Goal: Check status: Check status

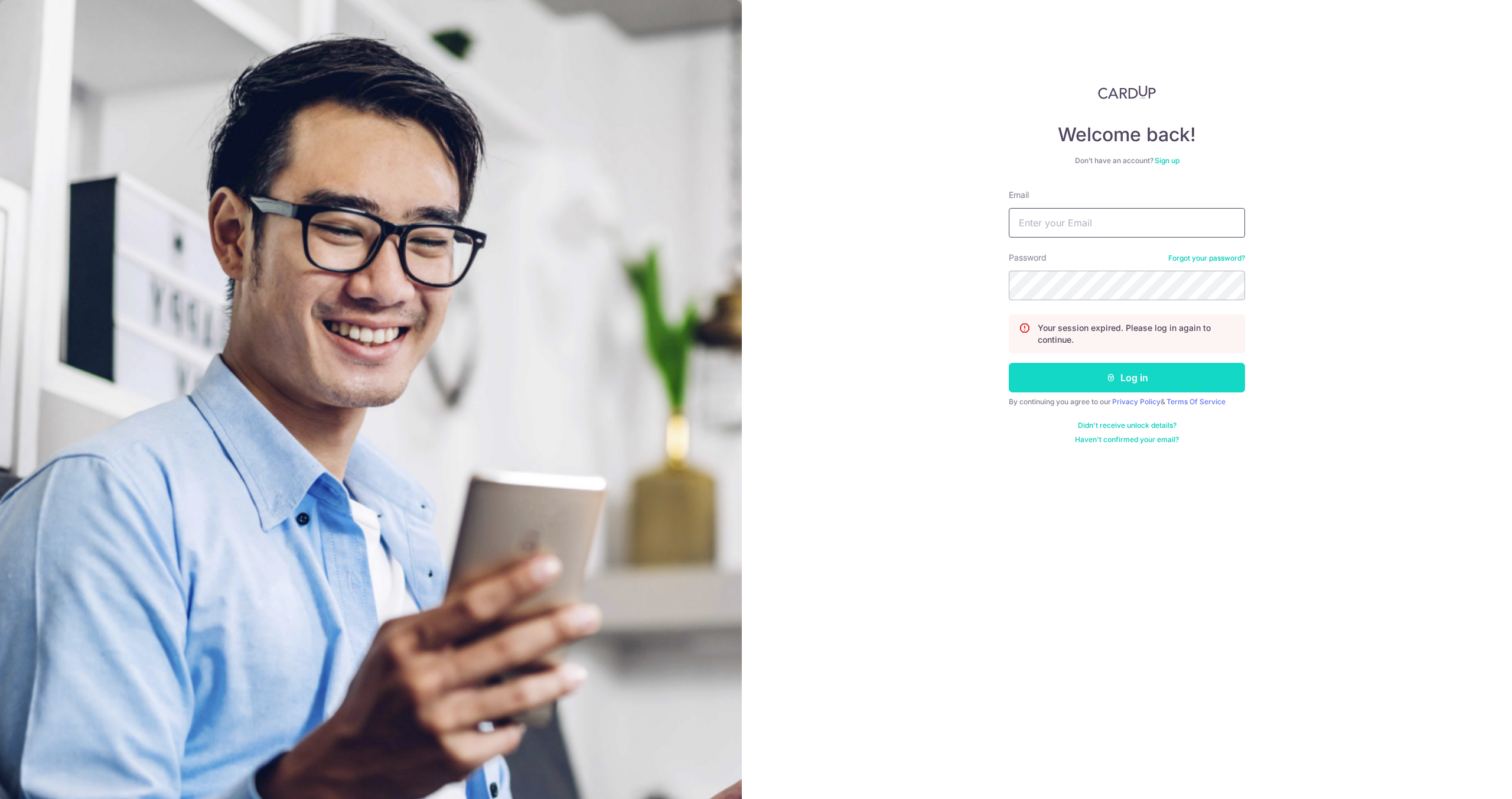
type input "[EMAIL_ADDRESS][DOMAIN_NAME]"
click at [1117, 382] on button "Log in" at bounding box center [1127, 378] width 236 height 30
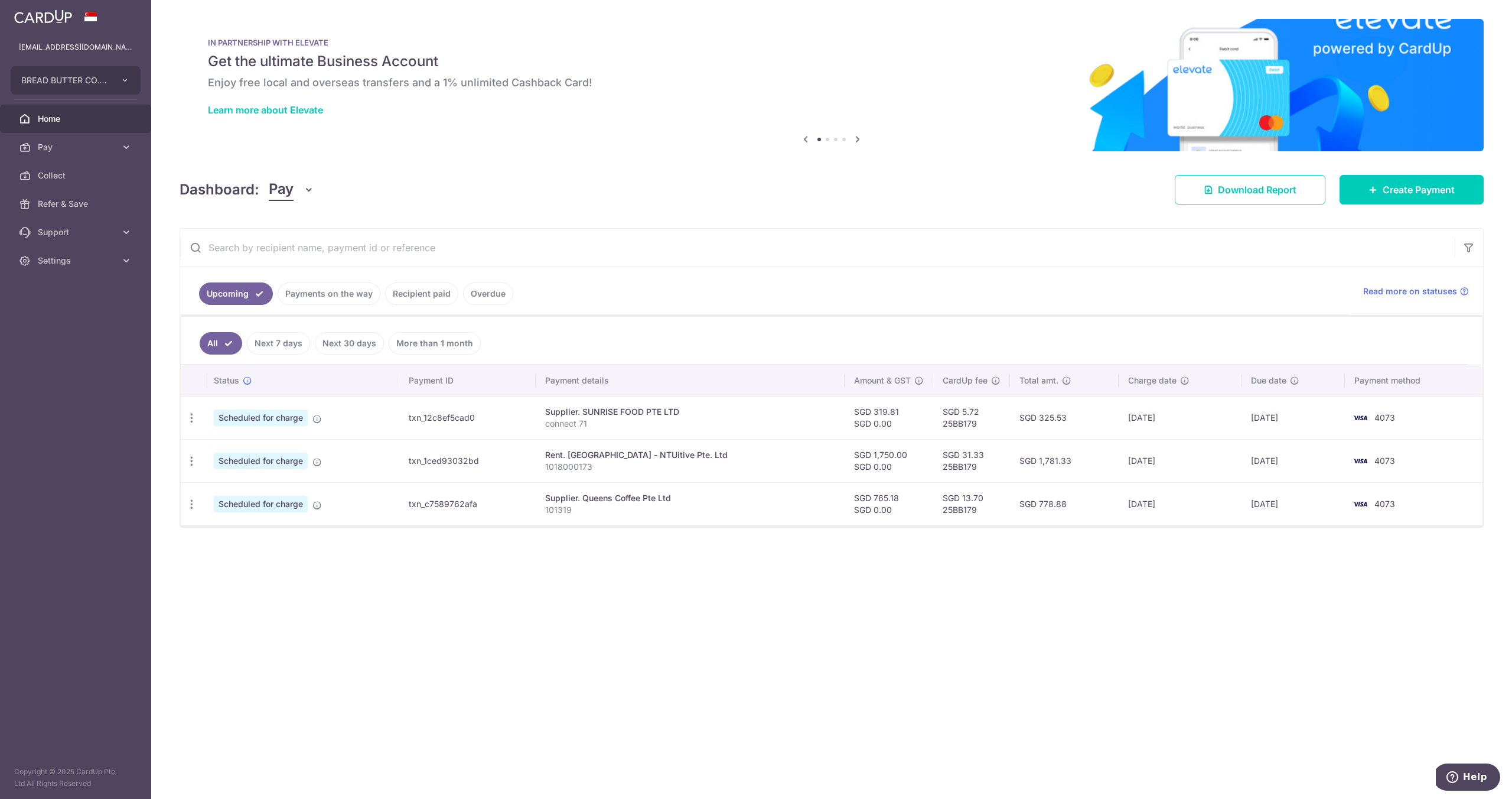
click at [232, 300] on link "Upcoming" at bounding box center [236, 293] width 74 height 22
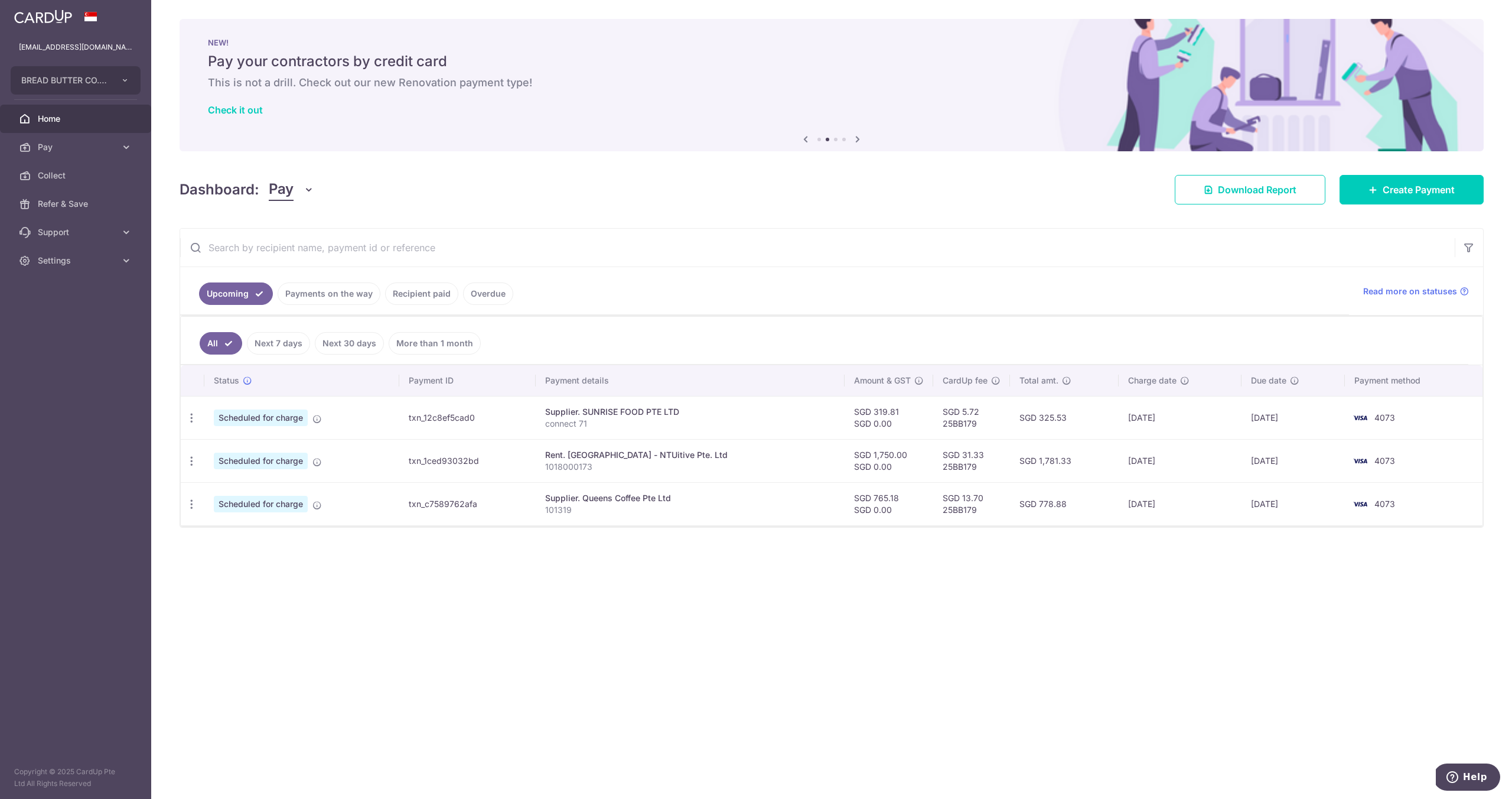
click at [352, 293] on link "Payments on the way" at bounding box center [329, 293] width 103 height 22
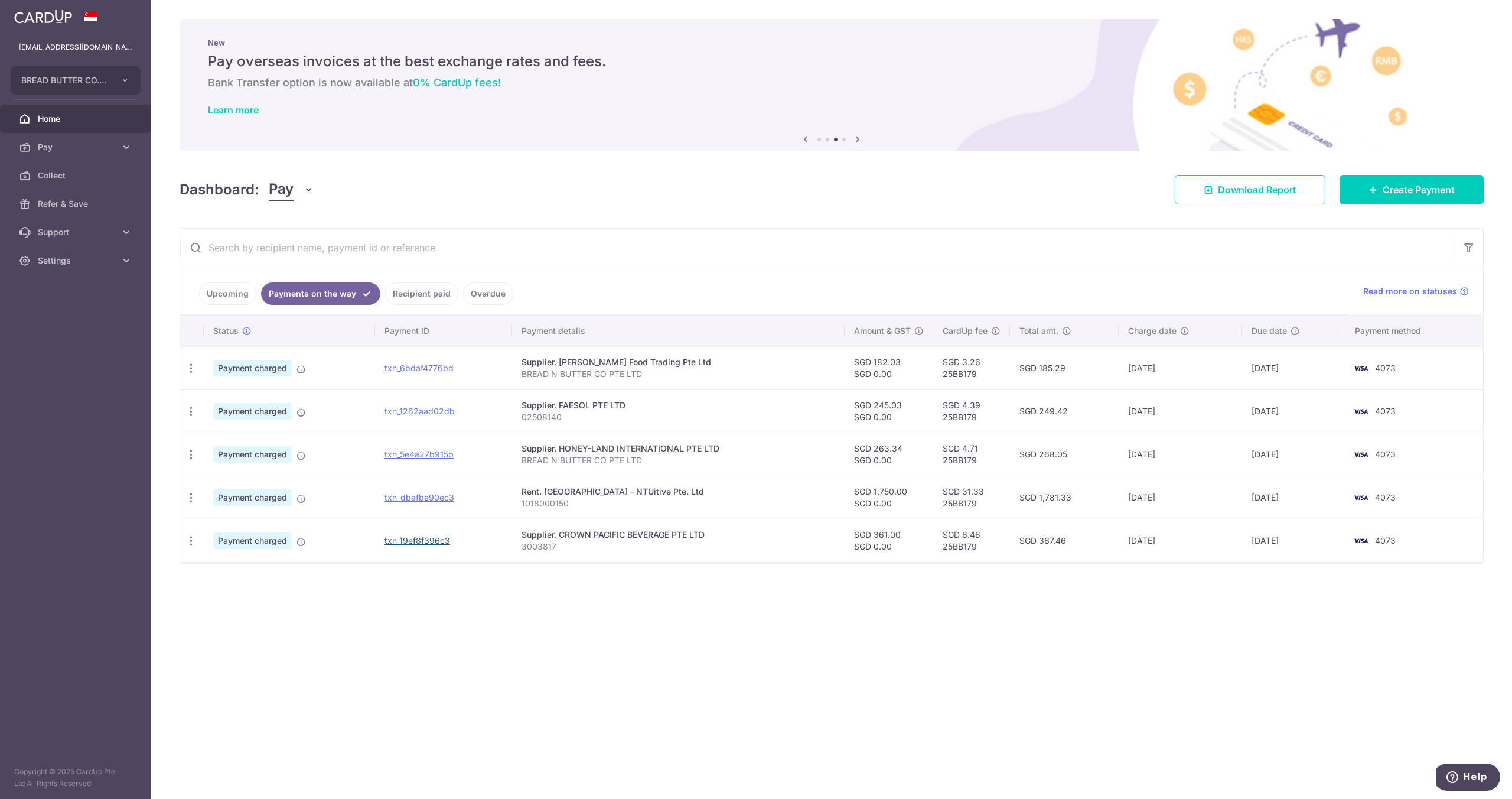
click at [419, 538] on link "txn_19ef8f396c3" at bounding box center [417, 540] width 66 height 10
click at [1446, 196] on span "Create Payment" at bounding box center [1419, 189] width 72 height 14
click at [1370, 191] on icon at bounding box center [1373, 189] width 9 height 9
